Goal: Navigation & Orientation: Find specific page/section

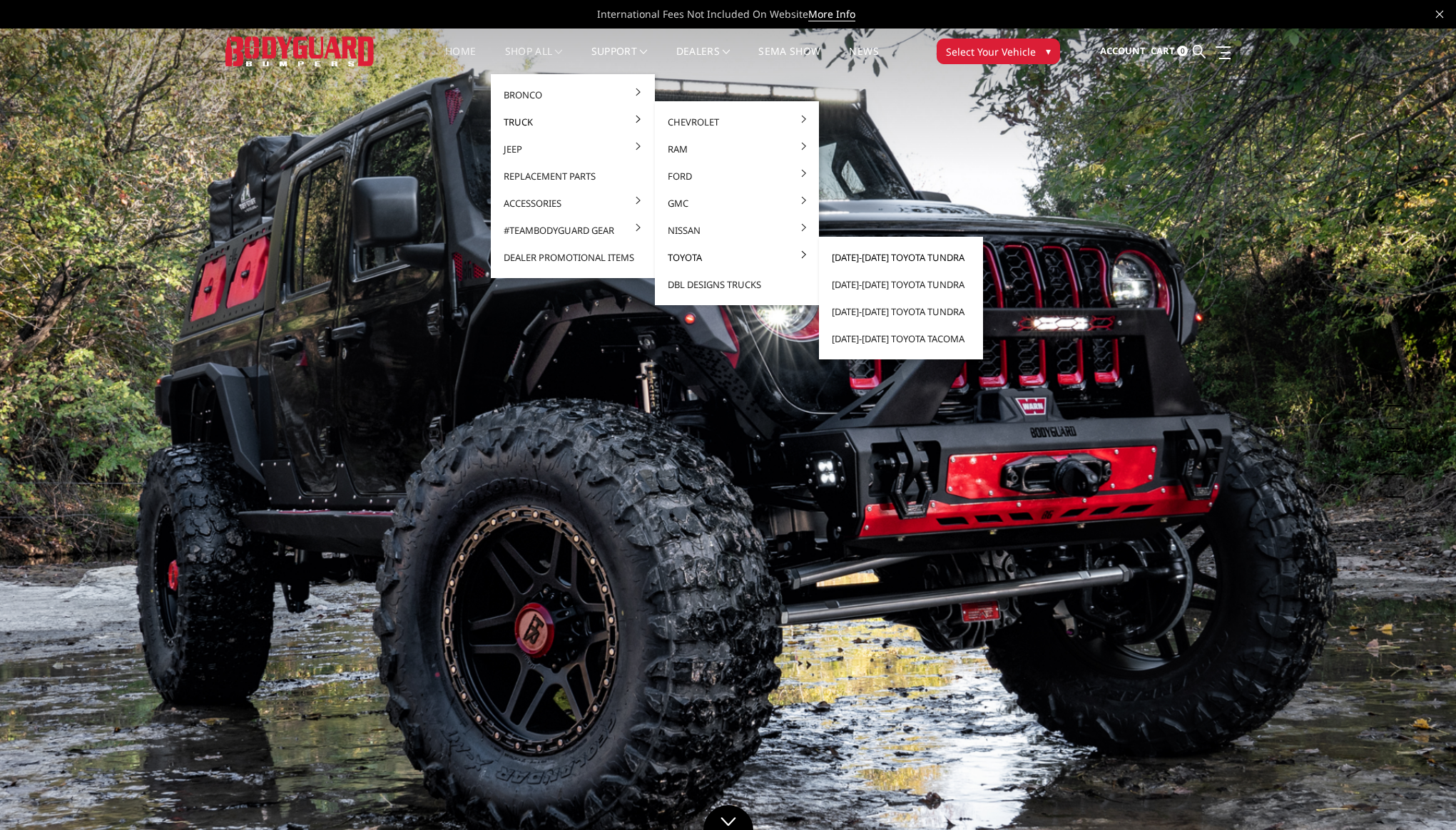
click at [830, 257] on link "[DATE]-[DATE] Toyota Tundra" at bounding box center [900, 257] width 153 height 27
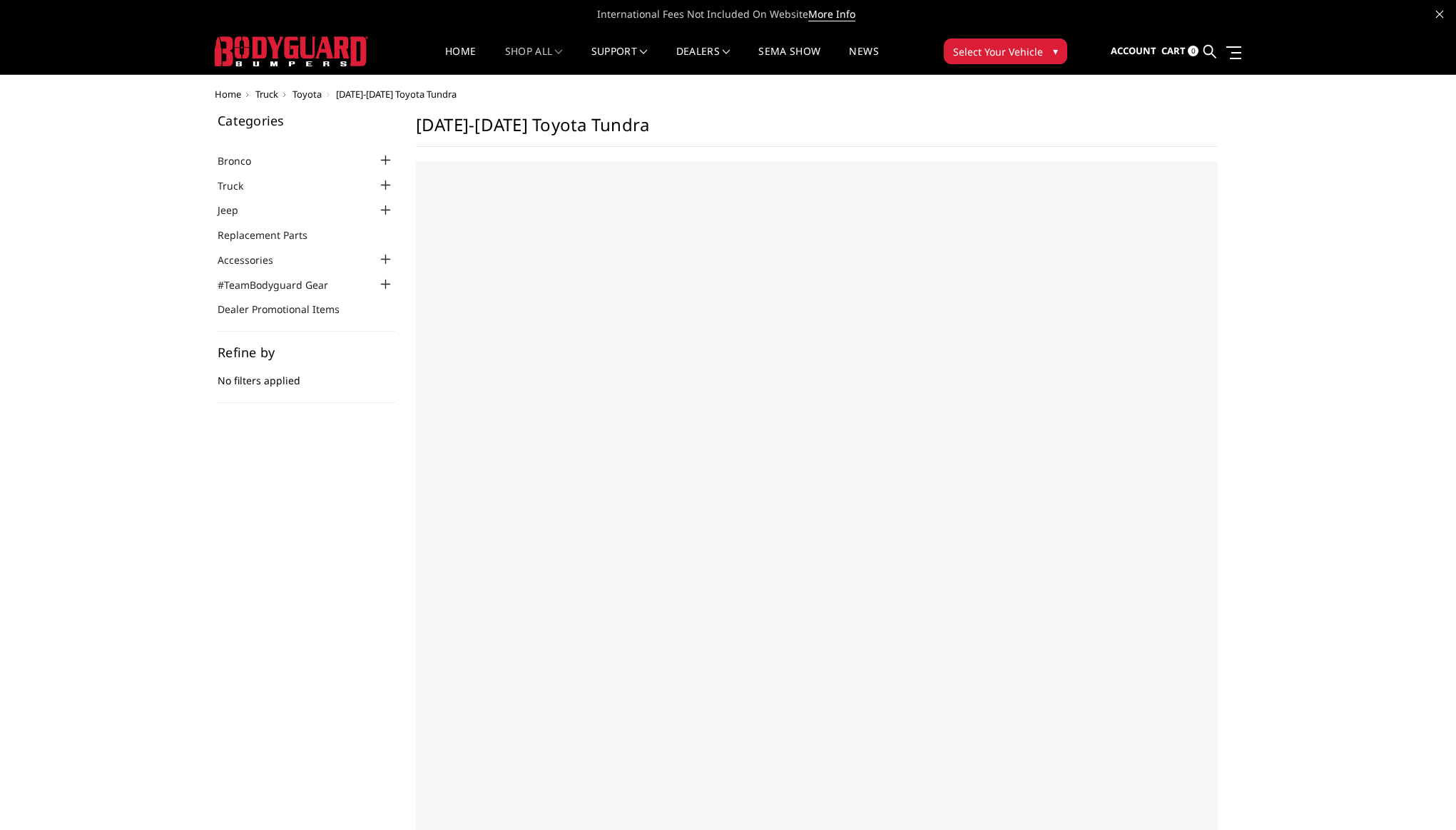
select select "US"
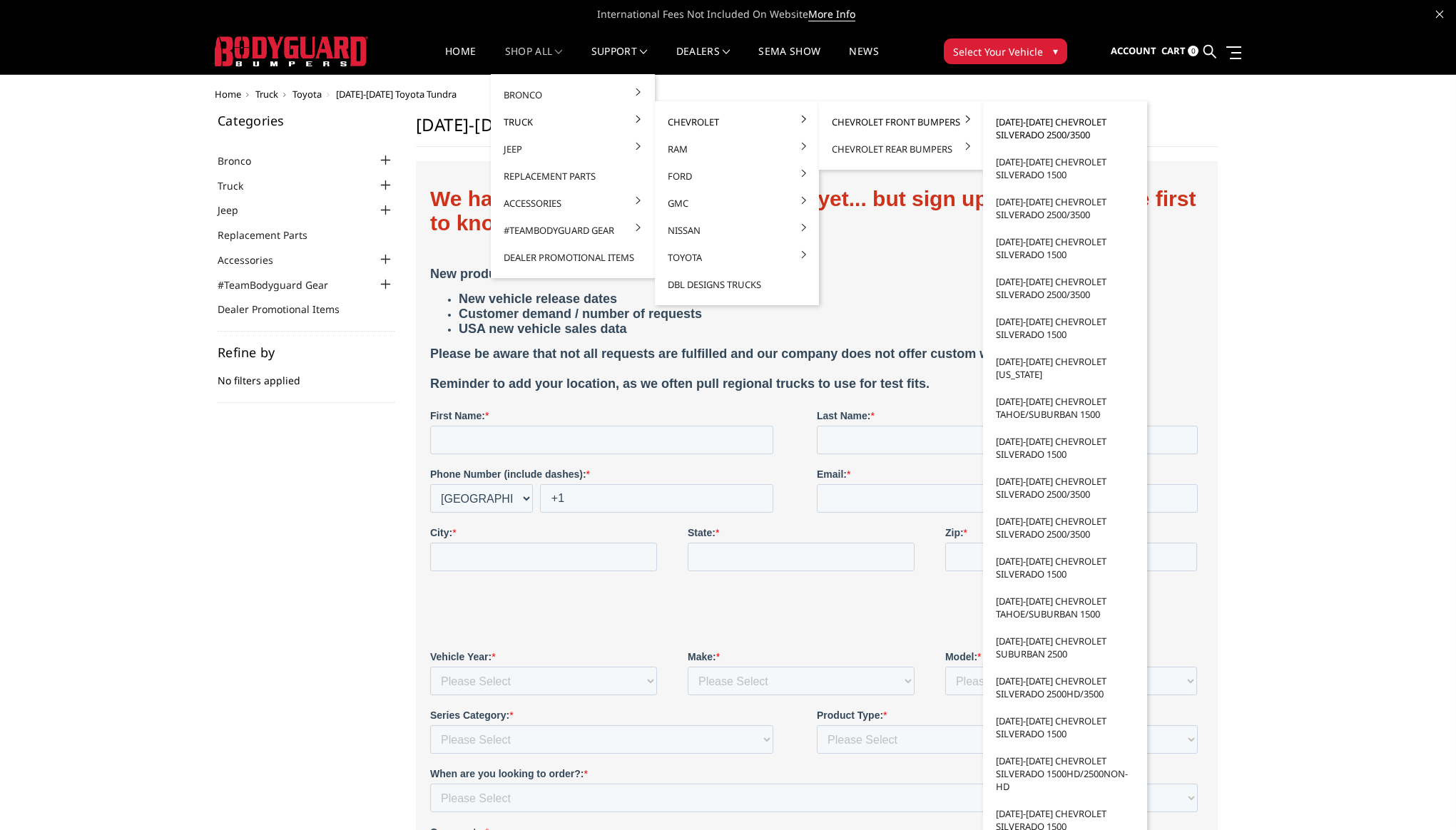
click at [1050, 123] on link "[DATE]-[DATE] Chevrolet Silverado 2500/3500" at bounding box center [1065, 128] width 153 height 40
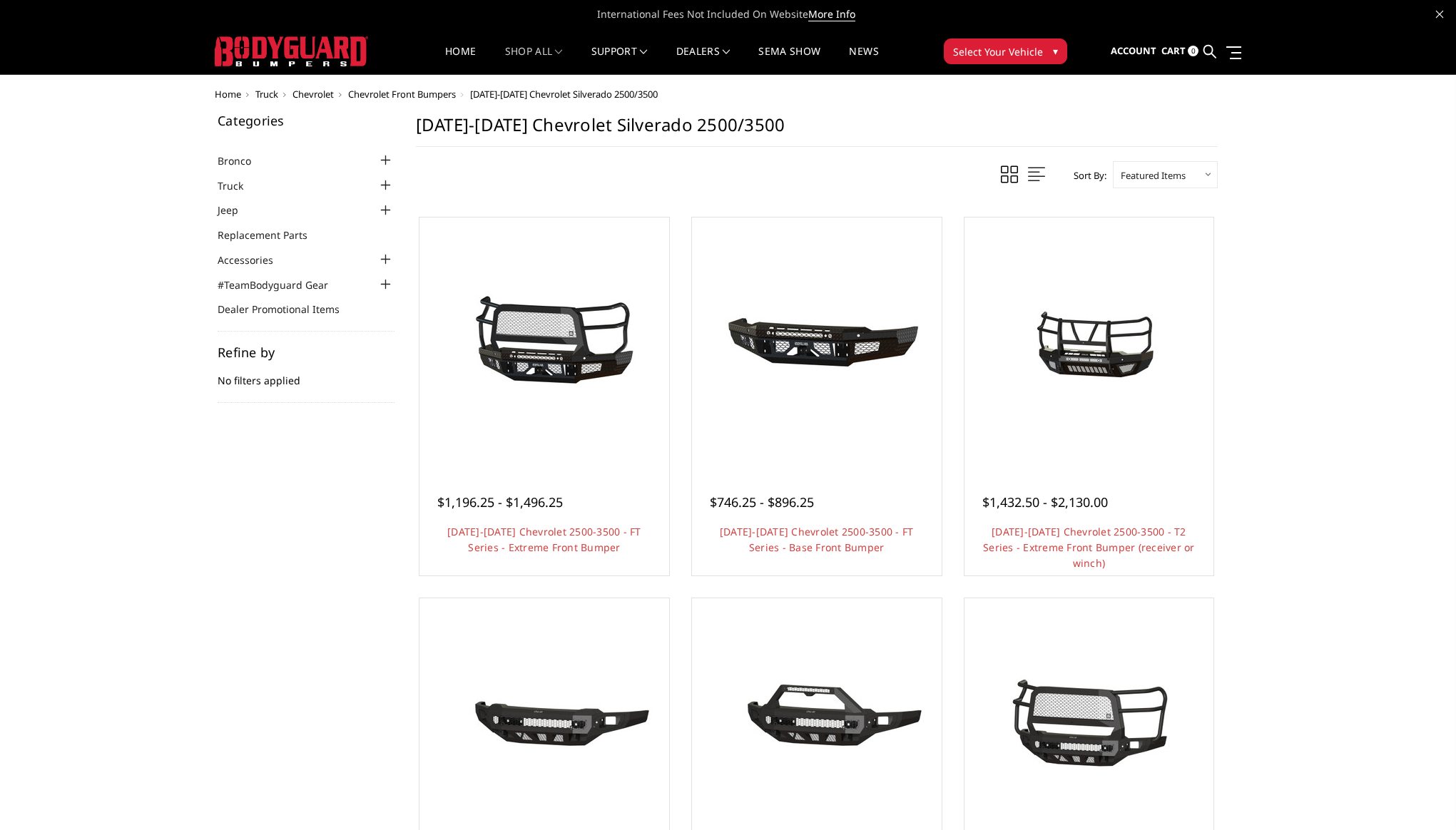
click at [429, 97] on span "Chevrolet Front Bumpers" at bounding box center [402, 94] width 108 height 13
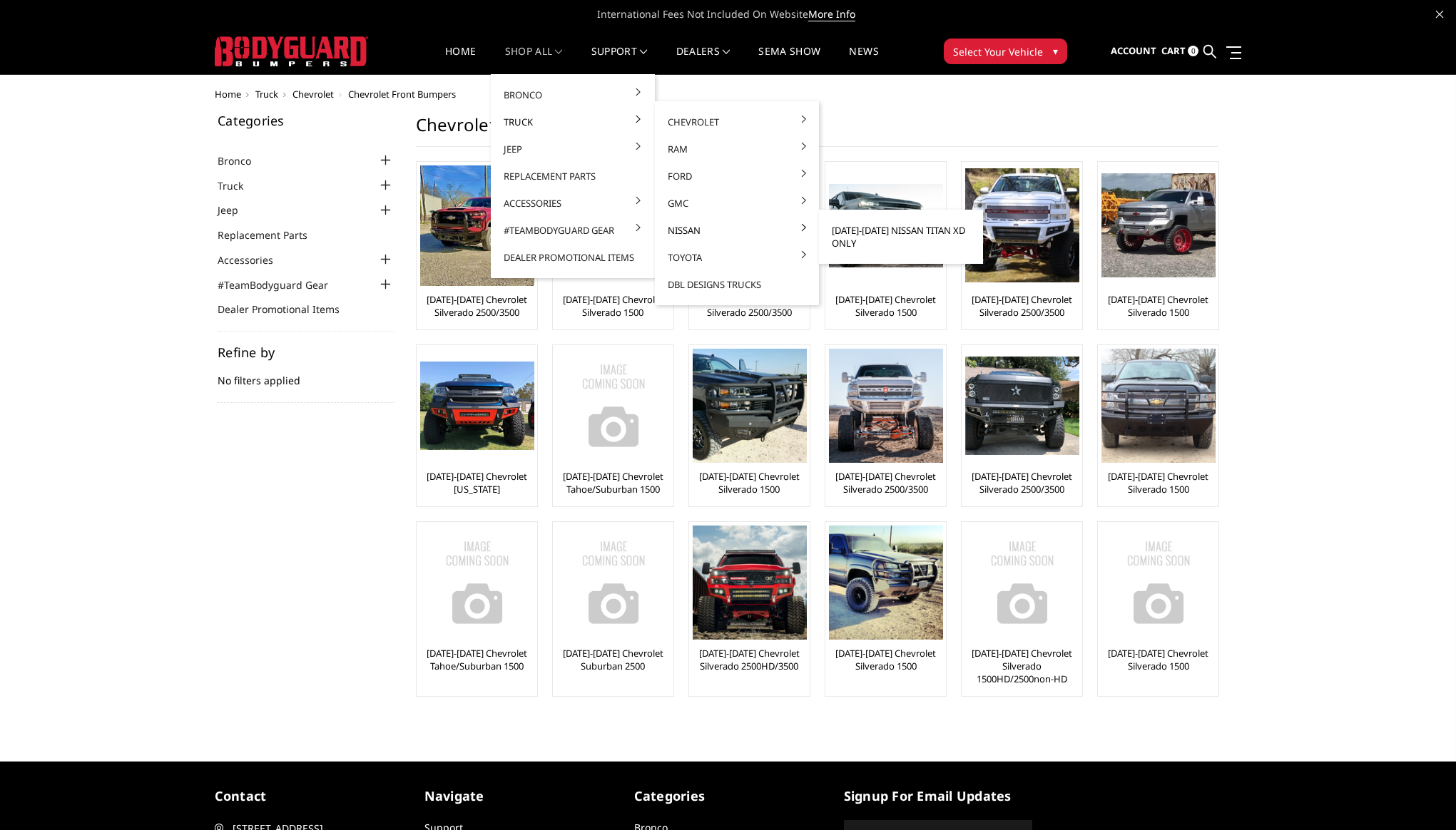
click at [846, 242] on link "[DATE]-[DATE] Nissan Titan XD ONLY" at bounding box center [900, 237] width 153 height 40
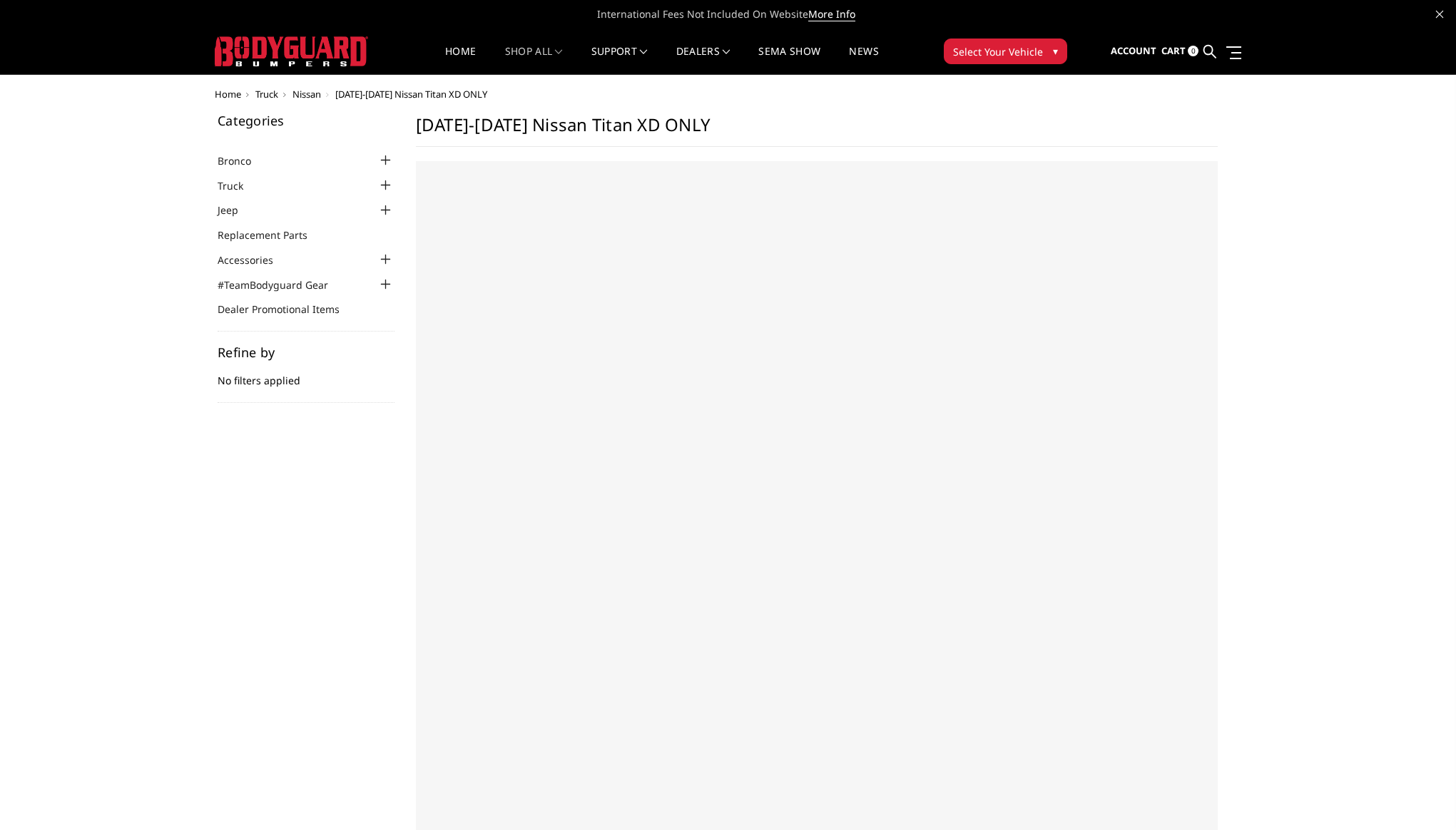
select select "US"
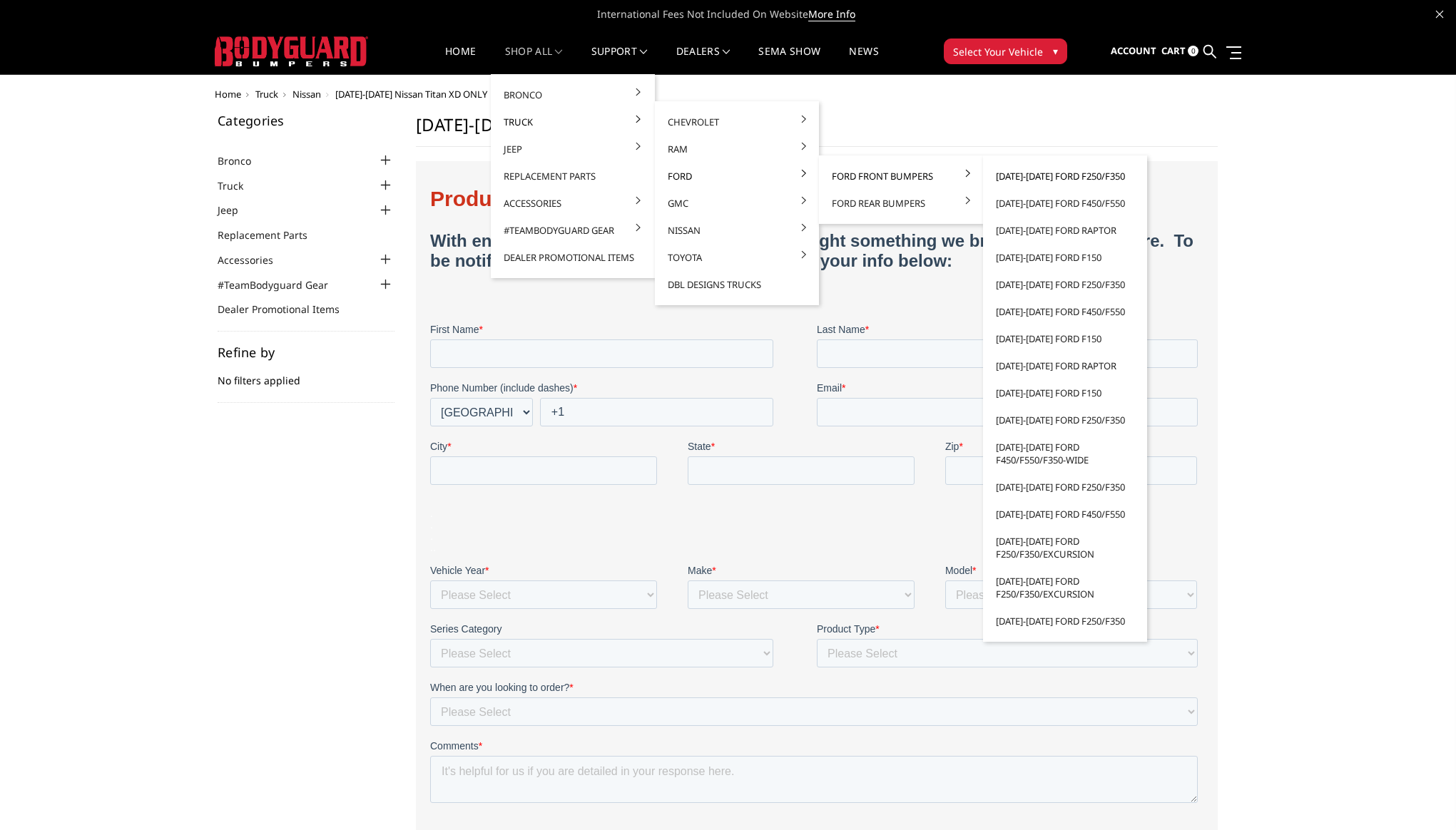
click at [1070, 178] on link "[DATE]-[DATE] Ford F250/F350" at bounding box center [1065, 176] width 153 height 27
